Goal: Information Seeking & Learning: Learn about a topic

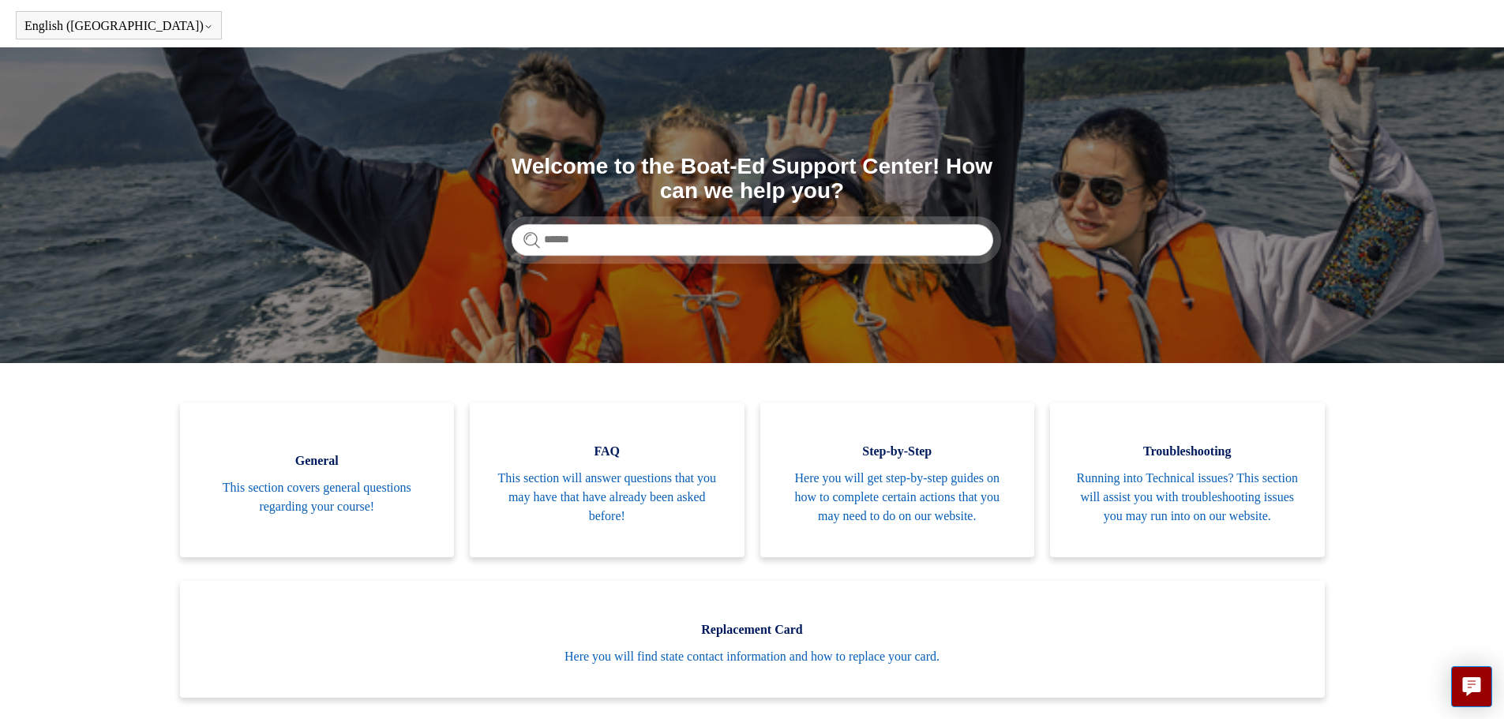
scroll to position [79, 0]
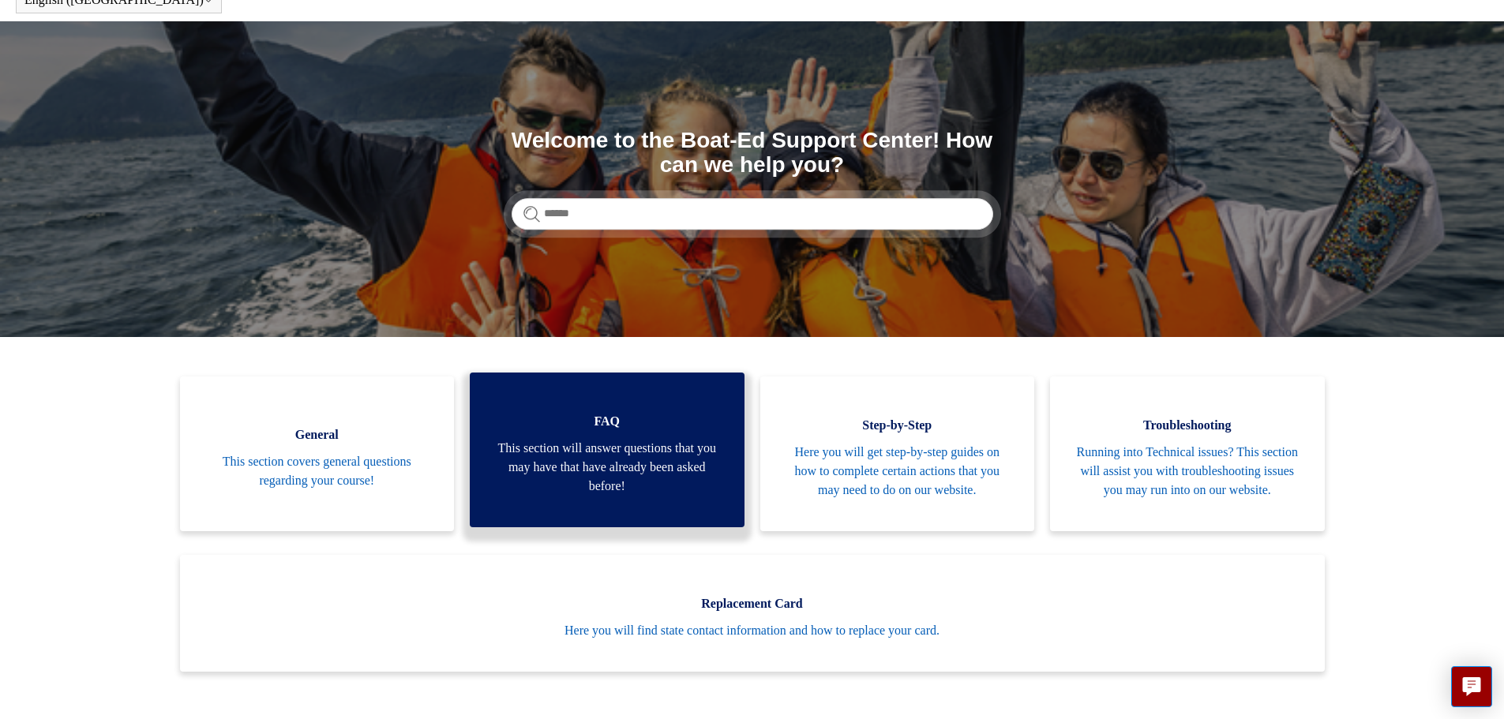
click at [598, 452] on span "This section will answer questions that you may have that have already been ask…" at bounding box center [606, 467] width 227 height 57
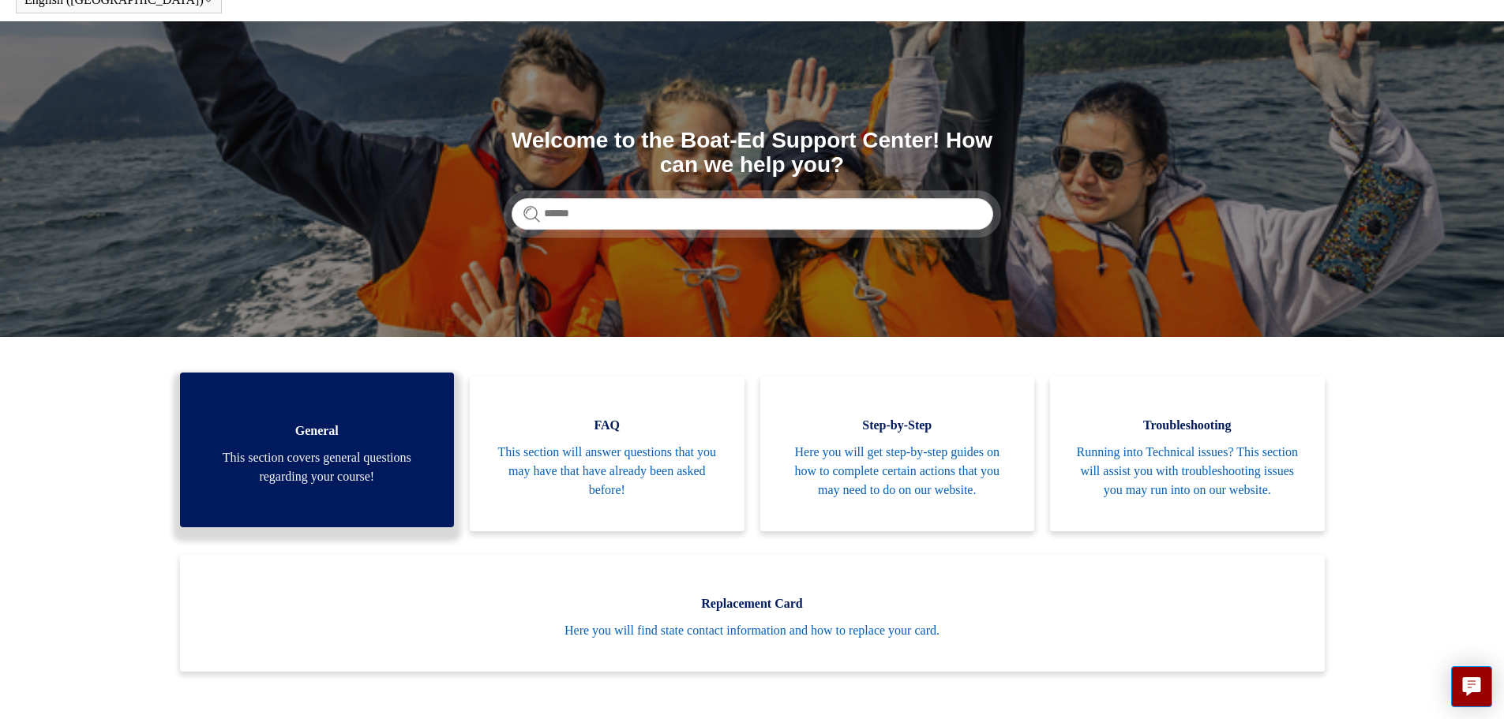
click at [329, 478] on span "This section covers general questions regarding your course!" at bounding box center [317, 467] width 227 height 38
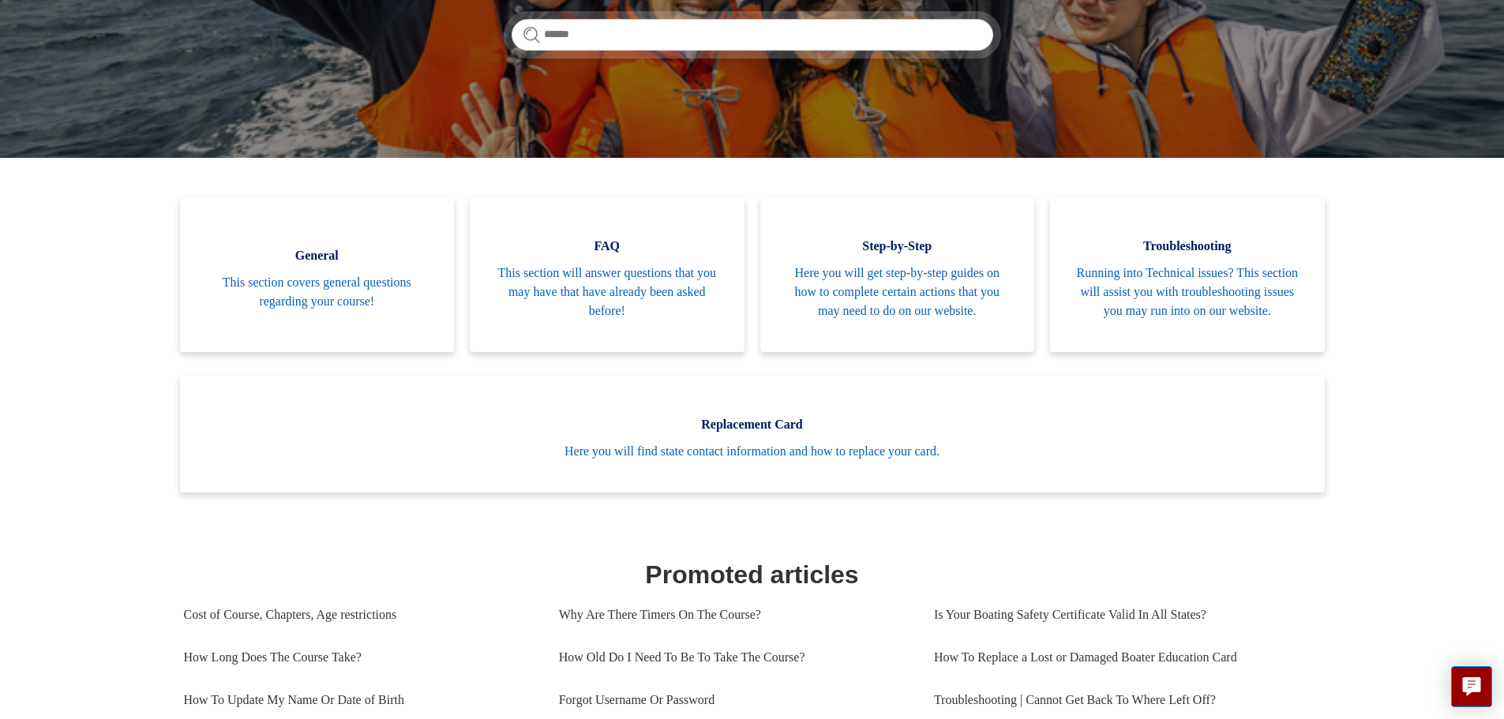
scroll to position [0, 0]
